Goal: Task Accomplishment & Management: Complete application form

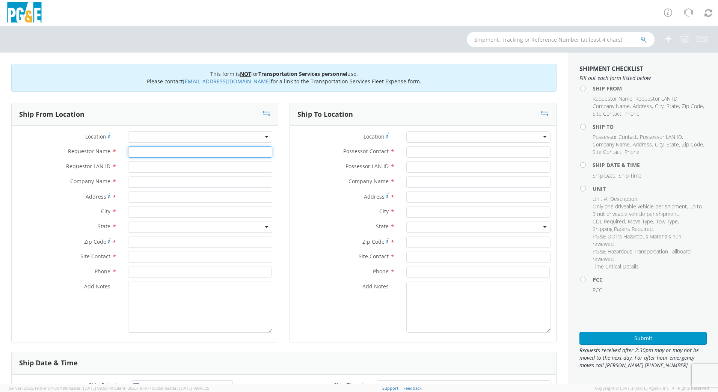
click at [181, 152] on input "Requestor Name *" at bounding box center [200, 151] width 144 height 11
type input "DFMX"
click at [178, 167] on input "Requestor LAN ID *" at bounding box center [200, 166] width 144 height 11
drag, startPoint x: 163, startPoint y: 151, endPoint x: 123, endPoint y: 157, distance: 40.2
click at [124, 157] on div "DFMX" at bounding box center [199, 151] width 155 height 11
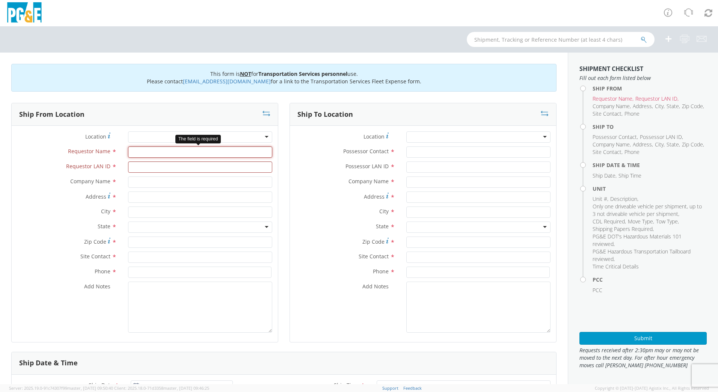
type input "F"
type input "[PERSON_NAME]"
click at [135, 164] on input "Requestor LAN ID *" at bounding box center [200, 166] width 144 height 11
type input "DFMX"
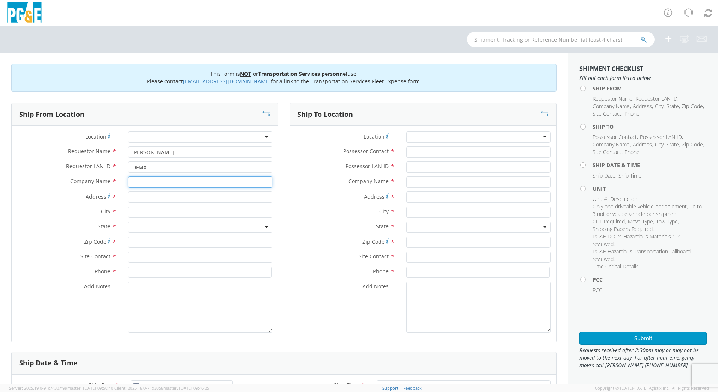
click at [142, 185] on input "text" at bounding box center [200, 181] width 144 height 11
click at [156, 212] on input "text" at bounding box center [200, 211] width 144 height 11
type input "[GEOGRAPHIC_DATA]"
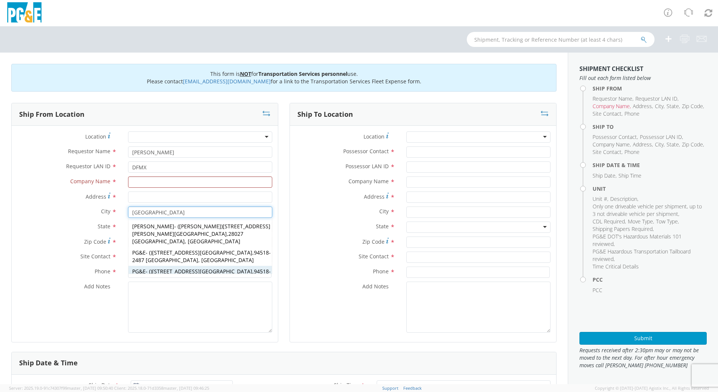
click at [164, 268] on span "1030 Detroit Ave Concord" at bounding box center [202, 271] width 100 height 7
type input "PG&E"
type input "[STREET_ADDRESS]"
type input "94518-2487"
type input "[GEOGRAPHIC_DATA]"
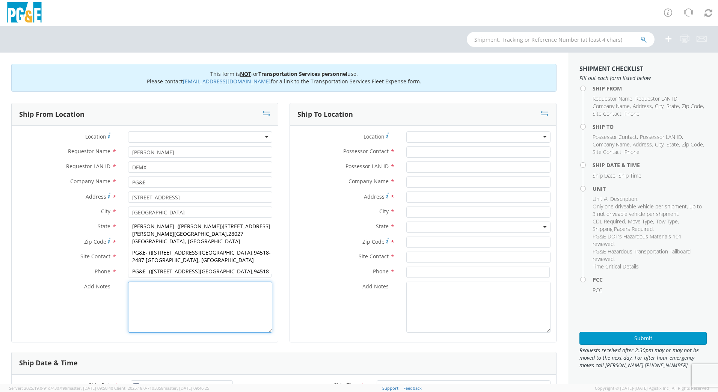
click at [186, 293] on textarea "Add Notes *" at bounding box center [200, 307] width 144 height 51
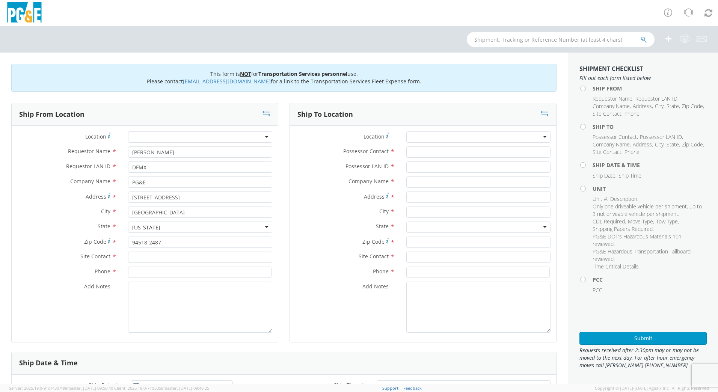
click at [172, 251] on div "Zip Code * 94518-2487" at bounding box center [145, 243] width 266 height 15
click at [168, 259] on input "text" at bounding box center [200, 256] width 144 height 11
type input "[PERSON_NAME]"
click at [182, 271] on input at bounding box center [199, 271] width 143 height 11
type input "[PHONE_NUMBER]"
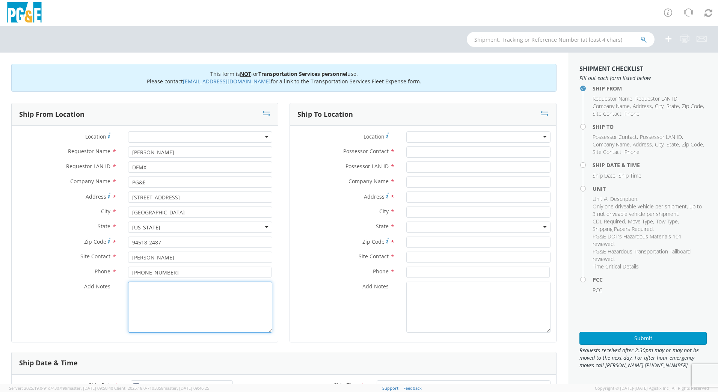
click at [191, 294] on textarea "Add Notes *" at bounding box center [200, 307] width 144 height 51
click at [436, 151] on input "Possessor Contact *" at bounding box center [478, 151] width 144 height 11
type input "[PERSON_NAME]"
click at [444, 168] on input "Possessor LAN ID *" at bounding box center [478, 166] width 144 height 11
type input "N4RE"
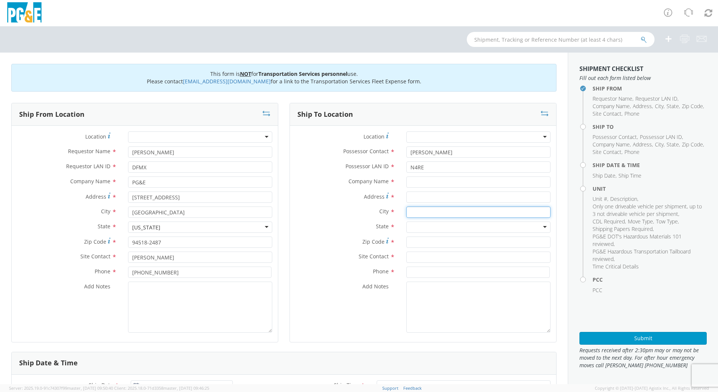
click at [441, 212] on input "text" at bounding box center [478, 211] width 144 height 11
type input "San [PERSON_NAME]"
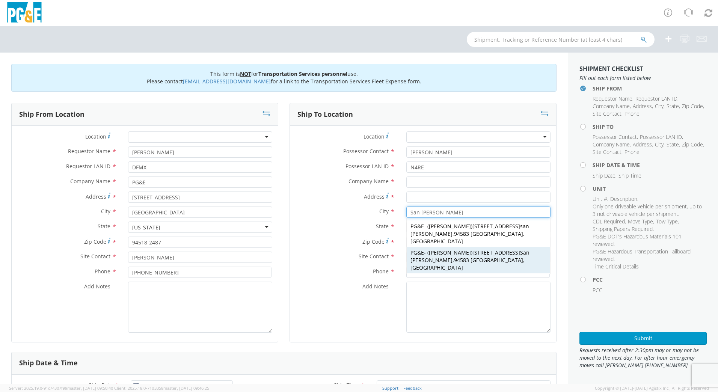
click at [445, 256] on span "94583 CA, US" at bounding box center [467, 263] width 114 height 15
type input "PG&E"
type input "[STREET_ADDRESS]"
type input "94583"
type input "Christie Larlee"
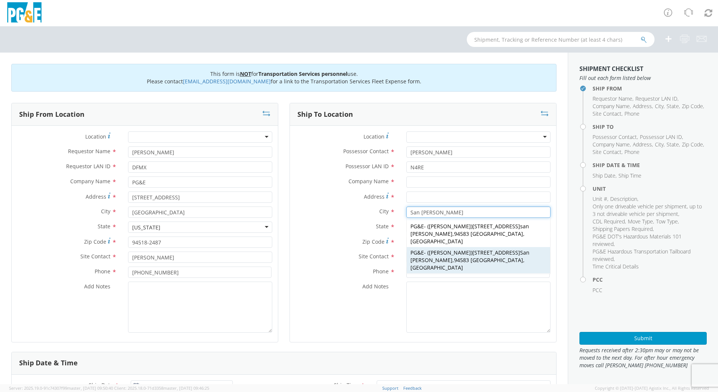
type input "925-866-5297"
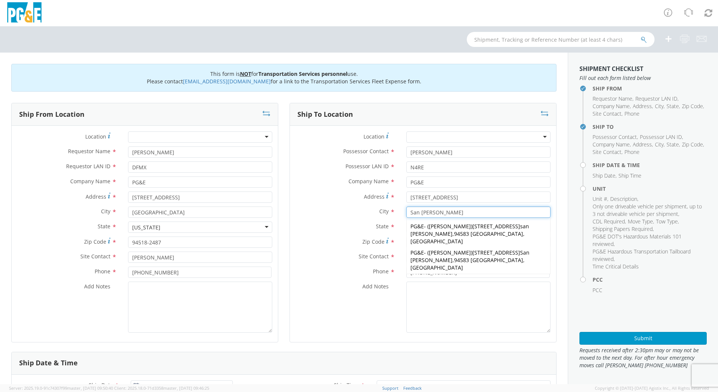
type input "San [PERSON_NAME]"
click at [450, 292] on textarea "Add Notes *" at bounding box center [478, 307] width 144 height 51
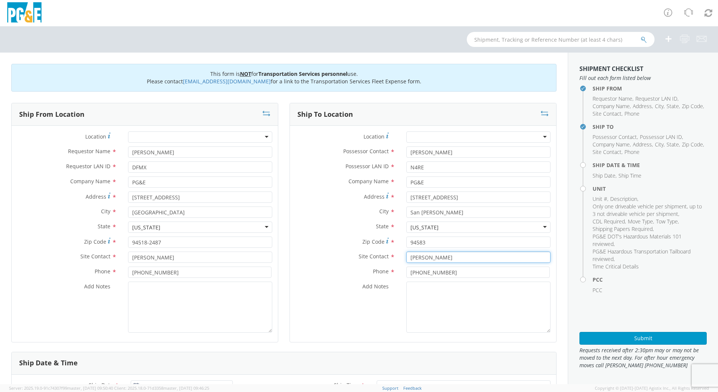
drag, startPoint x: 450, startPoint y: 258, endPoint x: 372, endPoint y: 257, distance: 78.8
click at [372, 257] on div "Site Contact * Christie Larlee" at bounding box center [423, 256] width 266 height 11
type input "[PERSON_NAME]"
click at [437, 304] on textarea "Add Notes *" at bounding box center [478, 307] width 144 height 51
drag, startPoint x: 453, startPoint y: 273, endPoint x: 368, endPoint y: 268, distance: 85.4
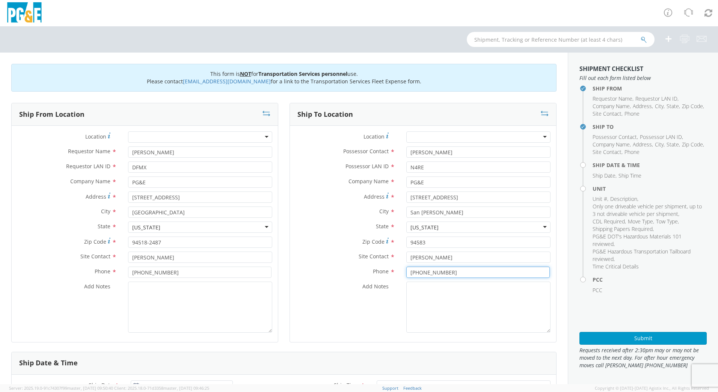
click at [368, 268] on div "Phone * 925-866-5297" at bounding box center [423, 271] width 266 height 11
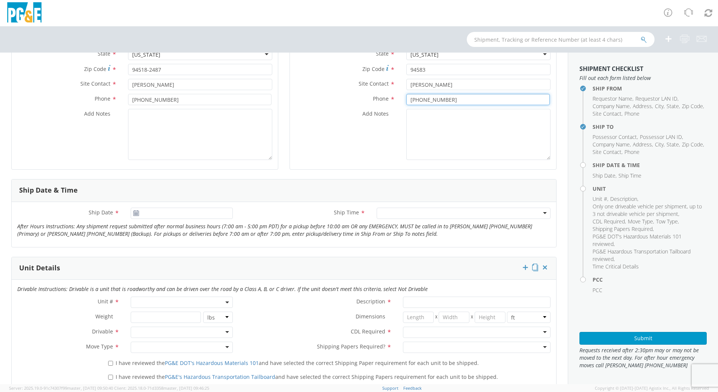
scroll to position [175, 0]
type input "[PHONE_NUMBER]"
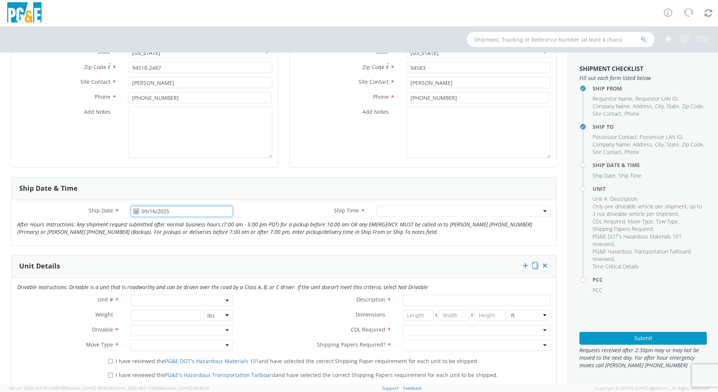
click at [143, 210] on input "09/16/2025" at bounding box center [182, 211] width 102 height 11
click at [179, 270] on td "17" at bounding box center [183, 270] width 16 height 11
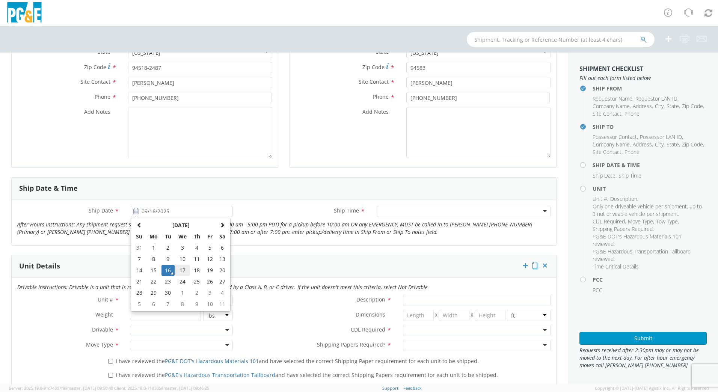
type input "09/17/2025"
click at [540, 212] on div at bounding box center [463, 211] width 174 height 11
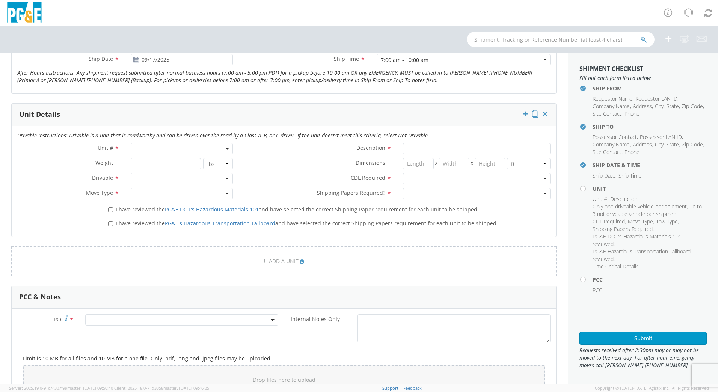
scroll to position [331, 0]
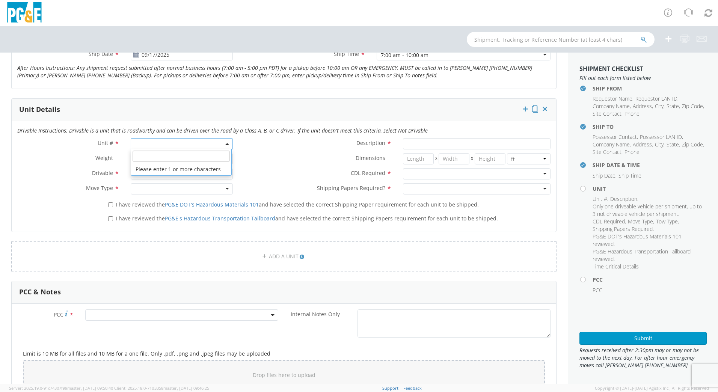
click at [148, 146] on span at bounding box center [182, 143] width 102 height 11
click at [149, 158] on input "search" at bounding box center [180, 156] width 97 height 11
type input "B"
type input "~"
click at [149, 143] on span at bounding box center [182, 143] width 102 height 11
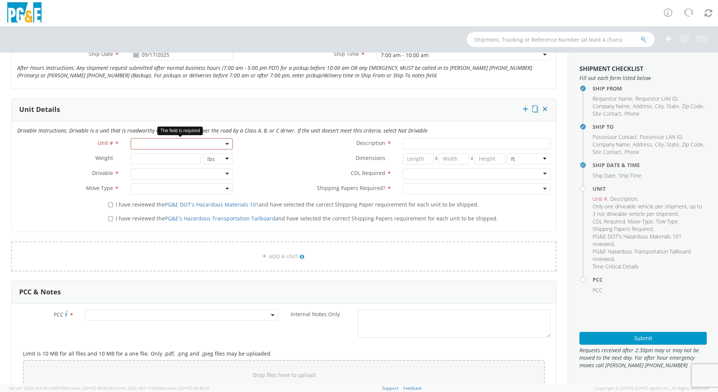
click at [166, 145] on span at bounding box center [182, 143] width 102 height 11
click at [160, 154] on input "search" at bounding box center [180, 156] width 97 height 11
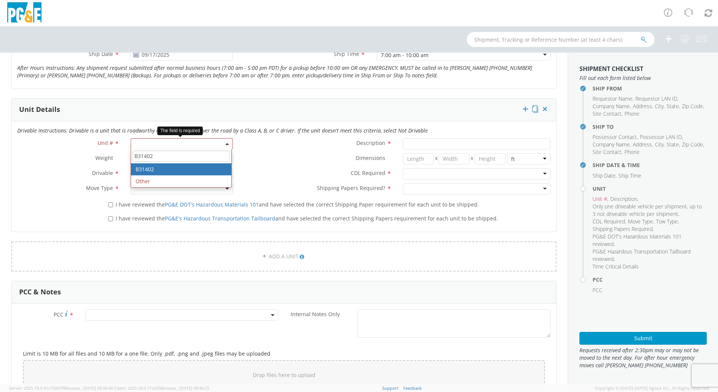
type input "B31402"
type input "SUV; MID 4X4"
type input "6120"
select select "B31402"
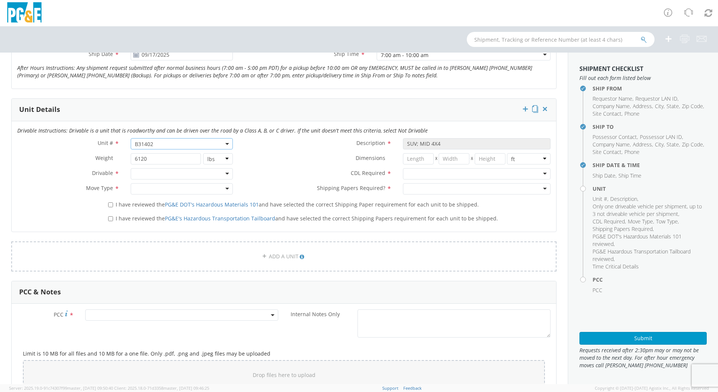
click at [223, 174] on div at bounding box center [182, 173] width 102 height 11
click at [221, 189] on div at bounding box center [182, 188] width 102 height 11
click at [110, 208] on label "I have reviewed the PG&E DOT's Hazardous Materials 101 and have selected the co…" at bounding box center [294, 204] width 372 height 9
click at [110, 207] on input "I have reviewed the PG&E DOT's Hazardous Materials 101 and have selected the co…" at bounding box center [110, 204] width 5 height 5
checkbox input "true"
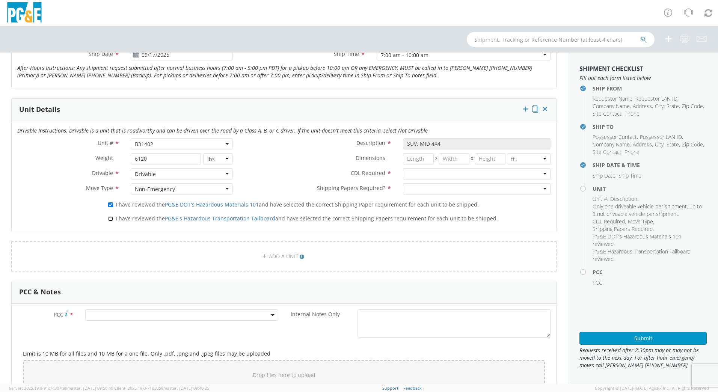
click at [109, 218] on input "I have reviewed the PG&E's Hazardous Transportation Tailboard and have selected…" at bounding box center [110, 218] width 5 height 5
checkbox input "true"
click at [535, 172] on div at bounding box center [477, 173] width 148 height 11
click at [539, 187] on div at bounding box center [477, 188] width 148 height 11
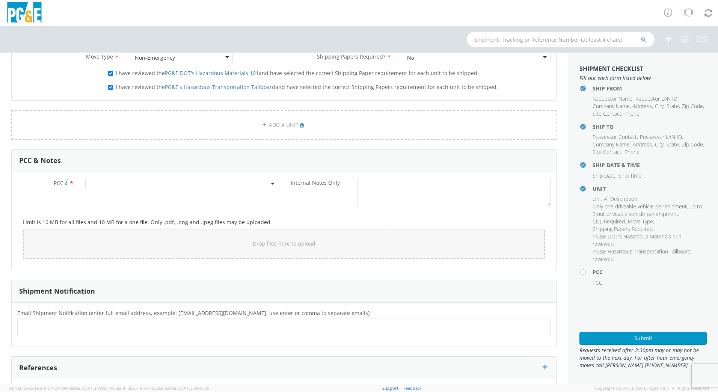
scroll to position [489, 0]
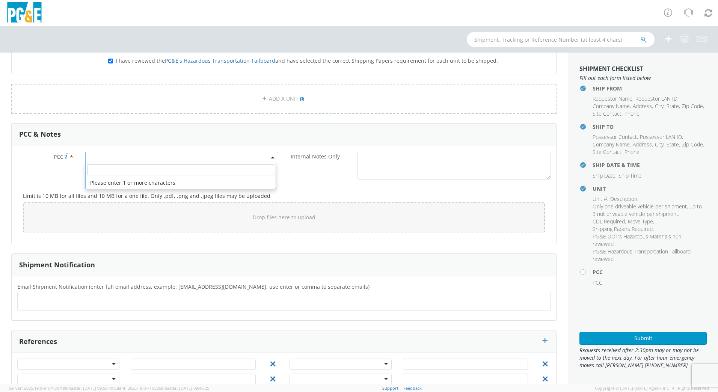
click at [118, 156] on span at bounding box center [181, 157] width 193 height 11
click at [113, 168] on input "number" at bounding box center [180, 169] width 187 height 11
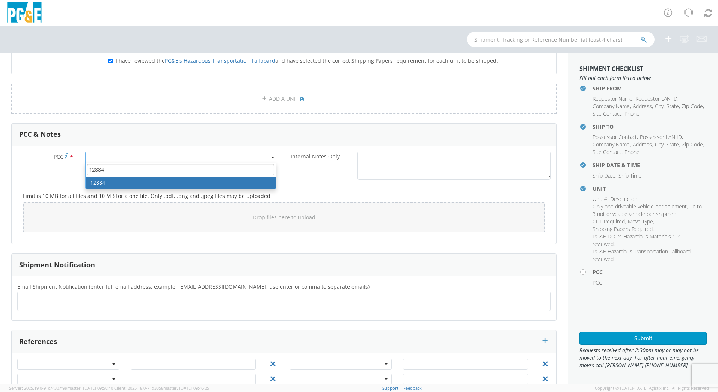
type input "12884"
select select "12884"
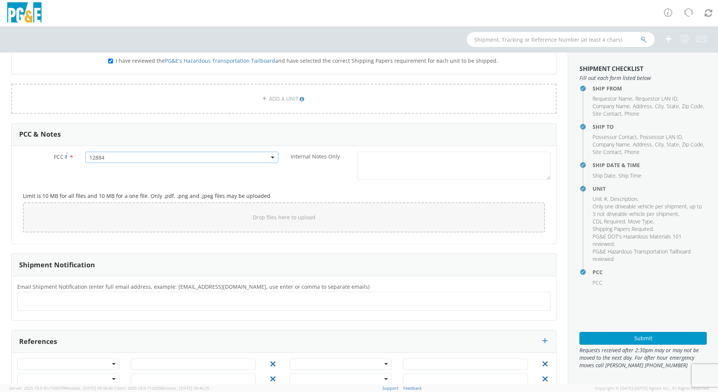
click at [58, 300] on ul at bounding box center [284, 301] width 526 height 12
click at [90, 295] on ul at bounding box center [284, 301] width 526 height 12
drag, startPoint x: 87, startPoint y: 299, endPoint x: 58, endPoint y: 302, distance: 29.8
click at [58, 302] on ul at bounding box center [284, 301] width 526 height 12
paste input "N4re@pge.com, DFMX@pge.com, JH2M@pge.com, pwh9@pge.com, CDBX@pge.com"
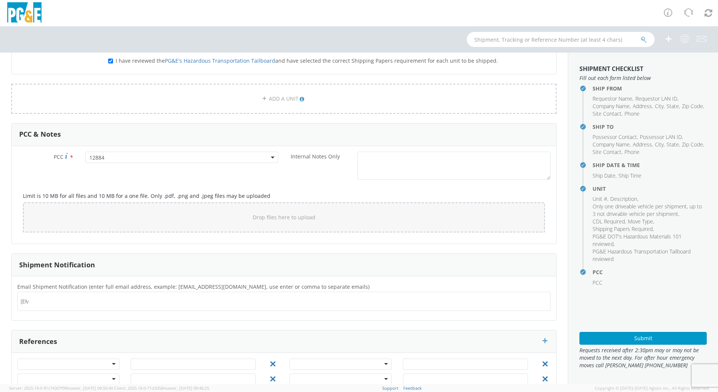
scroll to position [0, 192]
type input "N4re@pge.com, DFMX@pge.com, JH2M@pge.com, pwh9@pge.com, CDBX@pge.com"
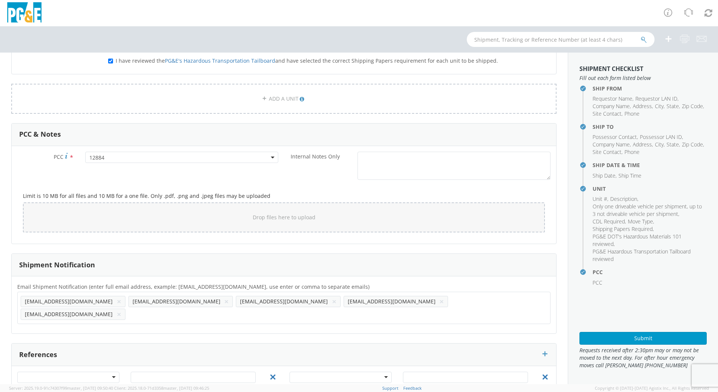
click at [58, 301] on ul "N4re@pge.com × DFMX@pge.com × JH2M@pge.com × pwh9@pge.com × CDBX@pge.com ×" at bounding box center [284, 308] width 526 height 26
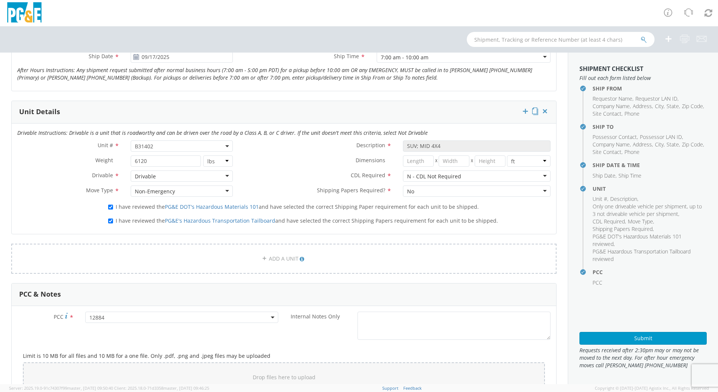
scroll to position [509, 0]
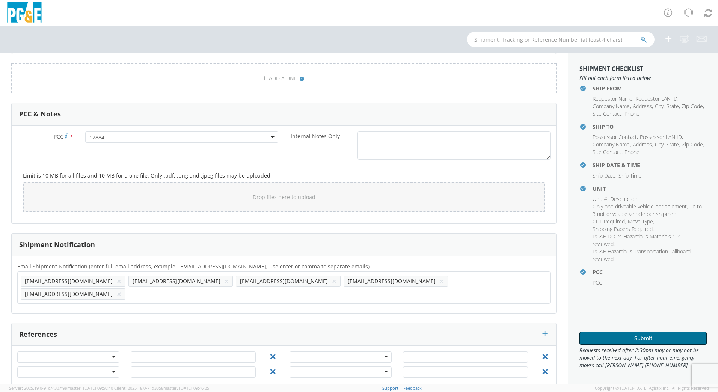
click at [624, 333] on button "Submit" at bounding box center [642, 338] width 127 height 13
